Goal: Browse casually: Explore the website without a specific task or goal

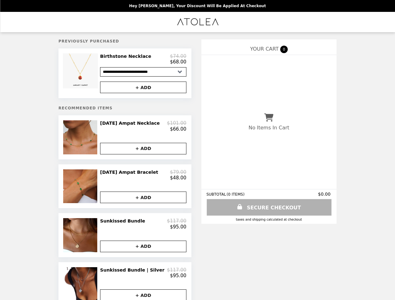
click at [91, 74] on img at bounding box center [81, 70] width 37 height 35
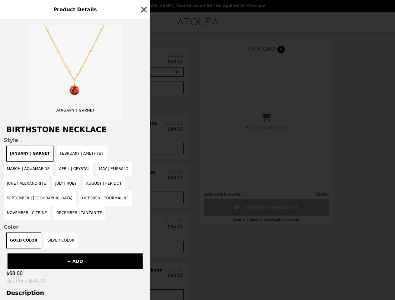
click at [143, 89] on div "Product Details Birthstone Necklace Style January | Garnet February | Amethyst …" at bounding box center [197, 150] width 395 height 300
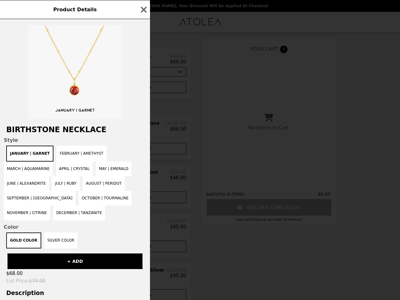
click at [91, 141] on span "Style" at bounding box center [75, 140] width 143 height 6
click at [143, 129] on h2 "Birthstone Necklace" at bounding box center [75, 129] width 150 height 9
click at [143, 153] on div "Product Details Birthstone Necklace Style January | Garnet February | Amethyst …" at bounding box center [200, 150] width 400 height 300
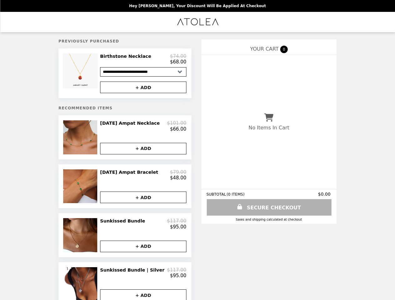
click at [91, 191] on img at bounding box center [80, 187] width 35 height 34
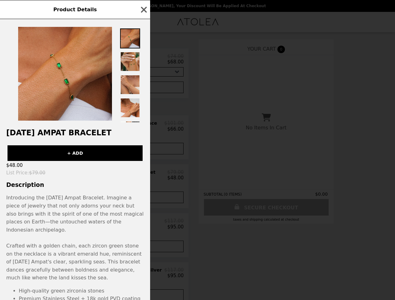
click at [143, 180] on div "Product Details [DATE] Ampat Bracelet + ADD $48.00 List Price : $79.00 Descript…" at bounding box center [197, 150] width 395 height 300
click at [143, 203] on p "Introducing the [DATE] Ampat Bracelet. Imagine a piece of jewelry that not only…" at bounding box center [75, 238] width 138 height 88
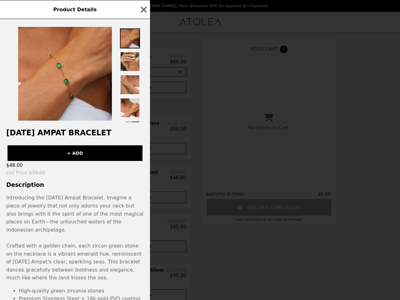
click at [91, 242] on div "Product Details [DATE] Ampat Bracelet + ADD $48.00 List Price : $79.00 Descript…" at bounding box center [200, 150] width 400 height 300
